Goal: Navigation & Orientation: Find specific page/section

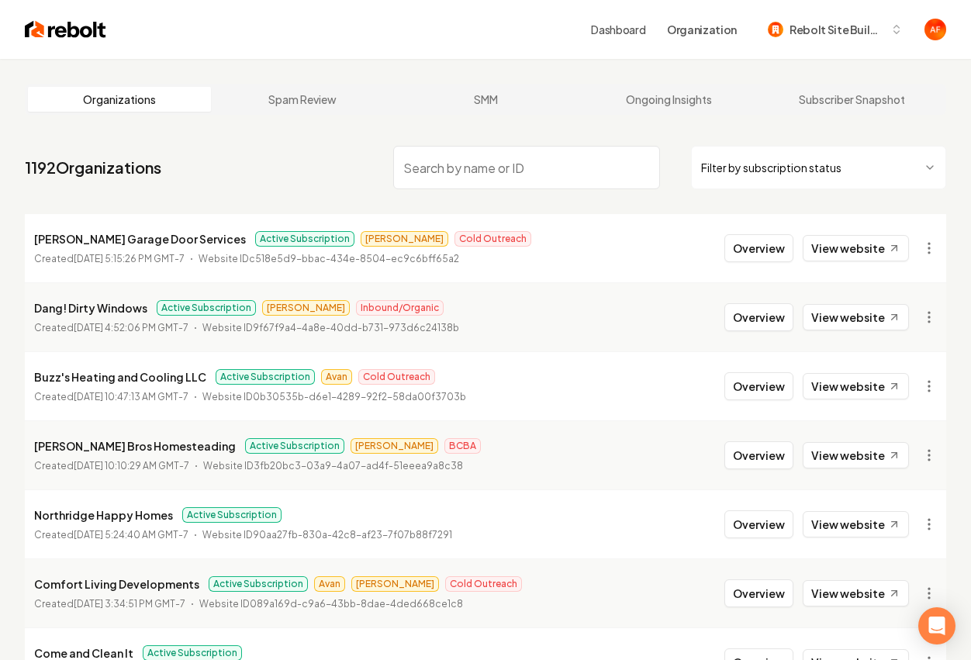
click at [500, 163] on input "search" at bounding box center [526, 167] width 266 height 43
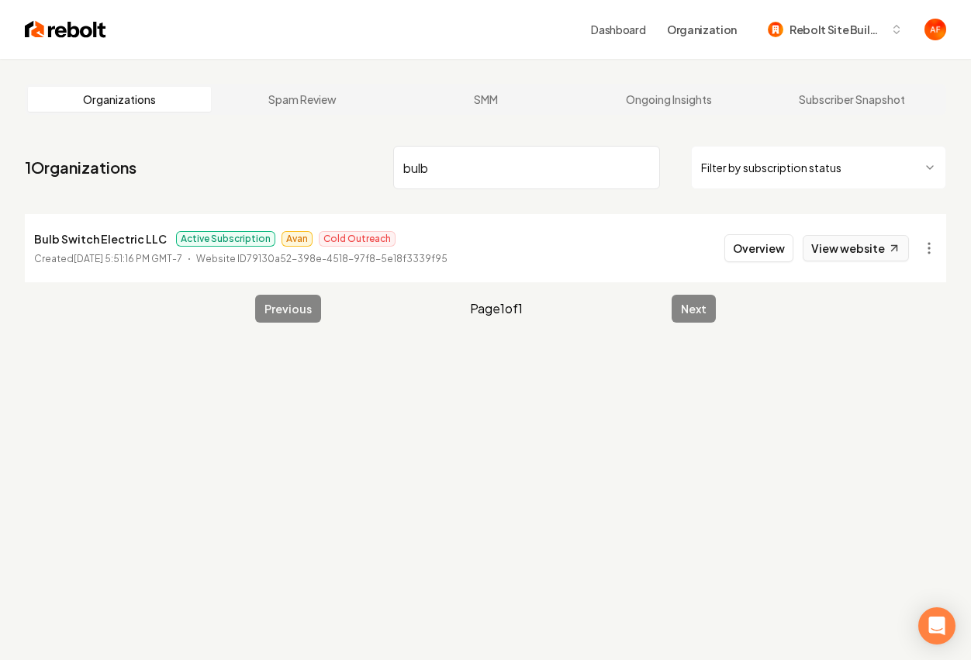
type input "bulb"
click at [848, 252] on link "View website" at bounding box center [856, 248] width 106 height 26
click at [769, 247] on button "Overview" at bounding box center [758, 248] width 69 height 28
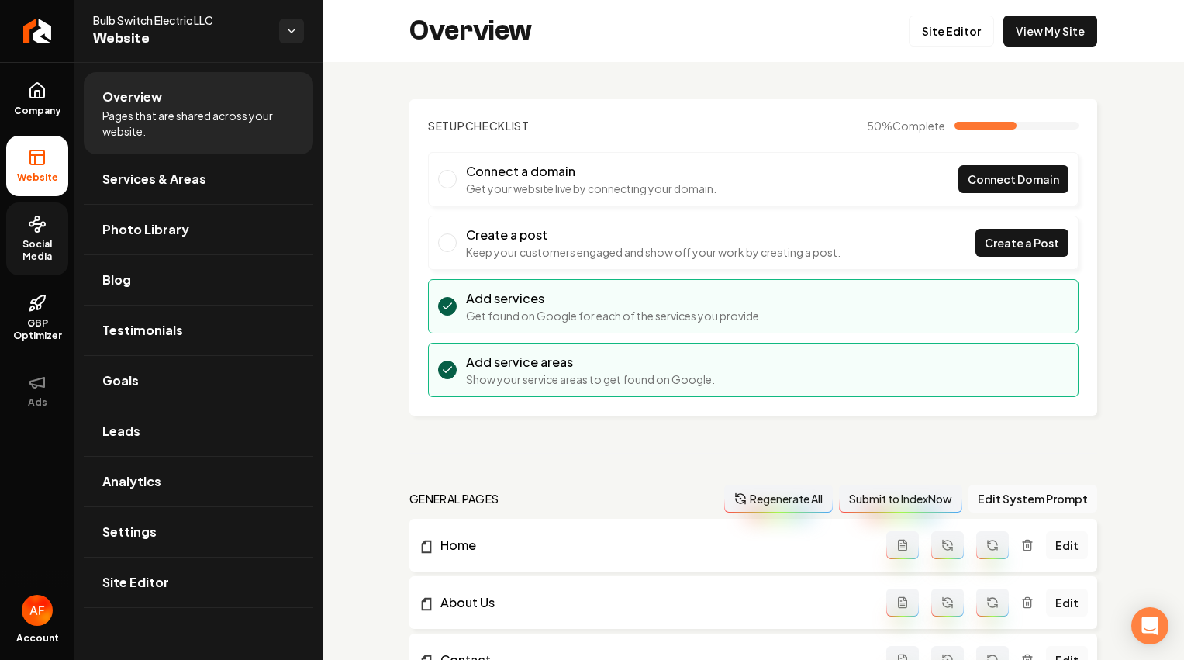
click at [35, 238] on span "Social Media" at bounding box center [37, 250] width 62 height 25
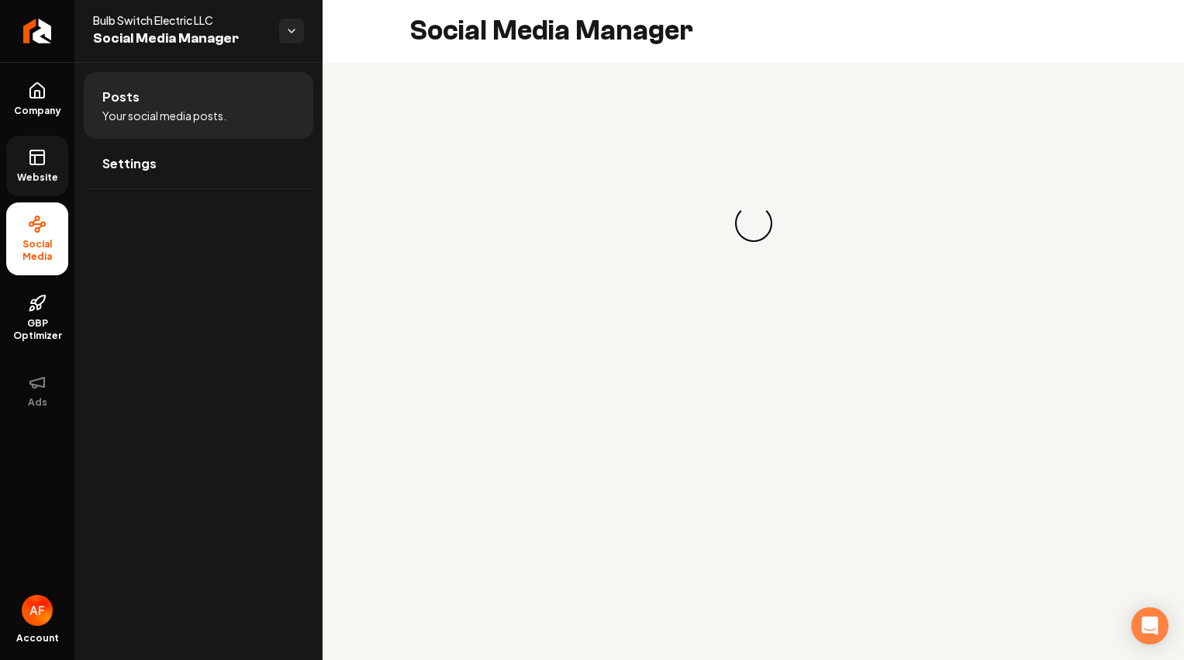
click at [38, 171] on span "Website" at bounding box center [38, 177] width 54 height 12
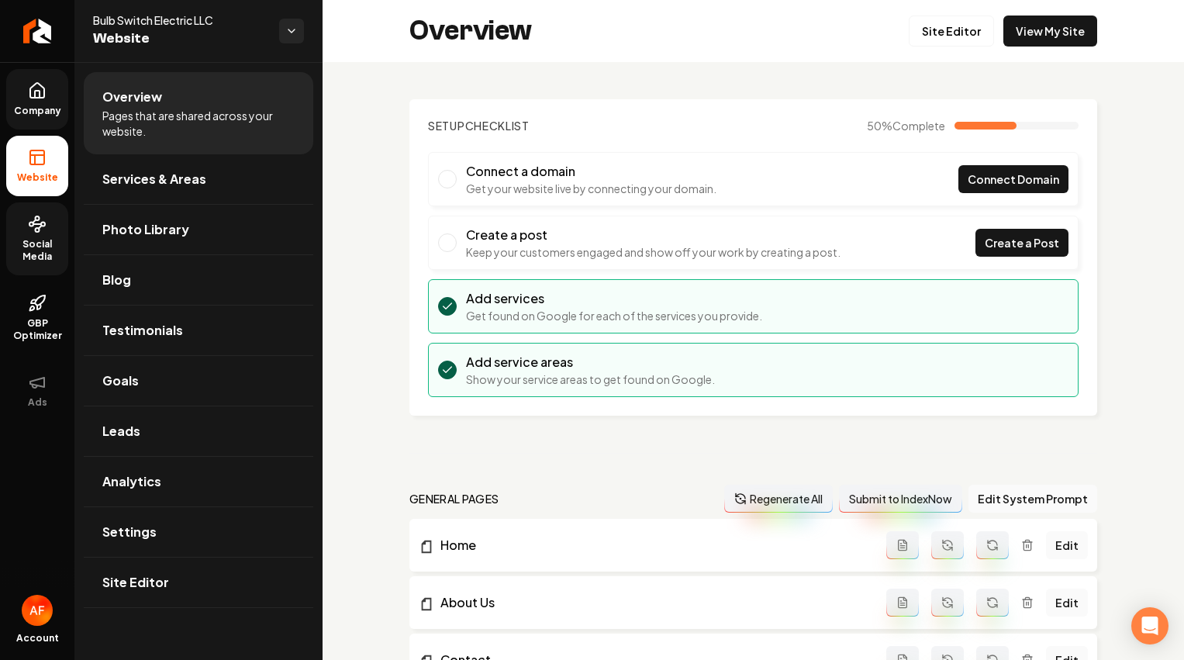
click at [53, 119] on link "Company" at bounding box center [37, 99] width 62 height 61
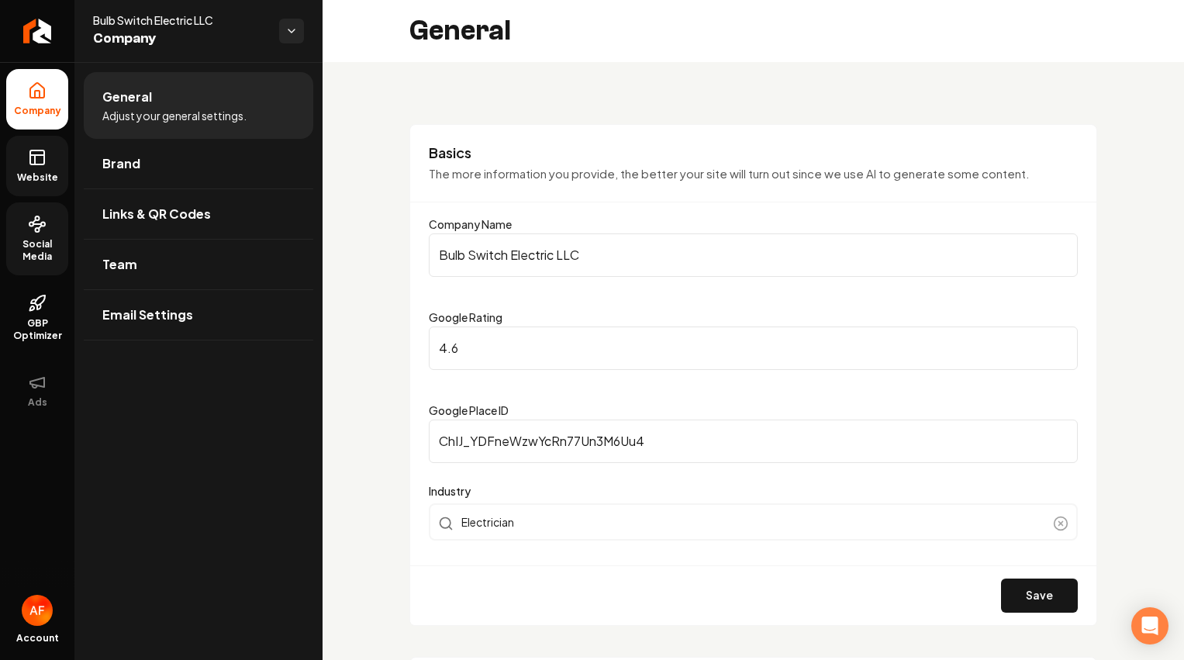
click at [33, 180] on span "Website" at bounding box center [38, 177] width 54 height 12
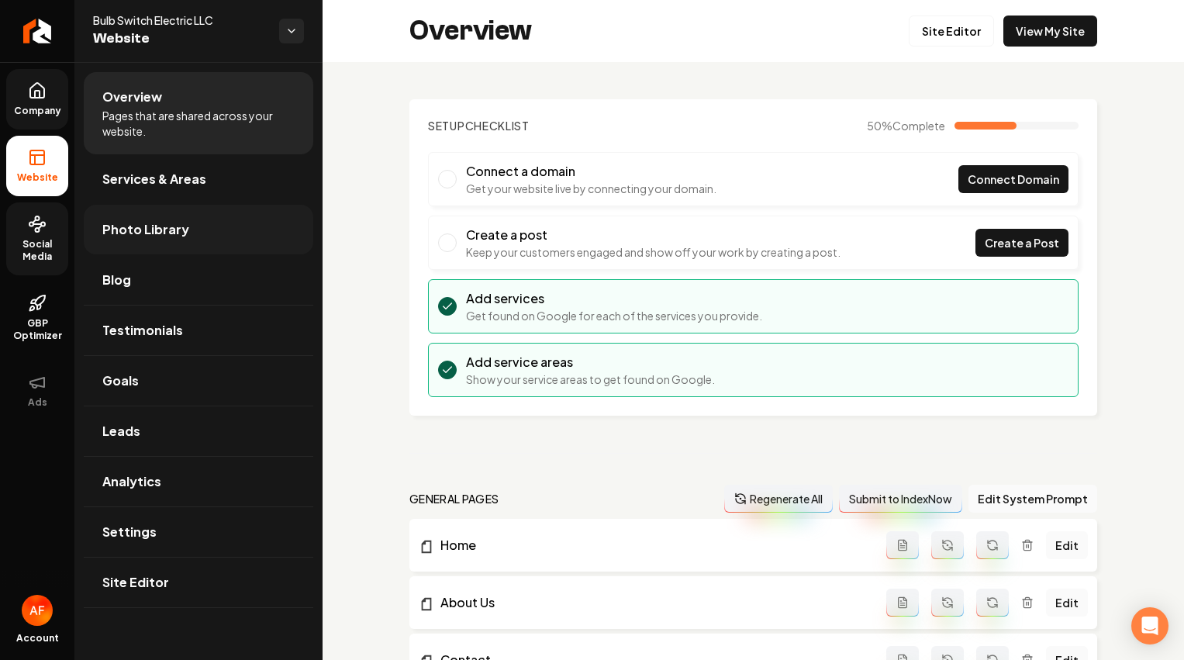
click at [150, 234] on span "Photo Library" at bounding box center [145, 229] width 87 height 19
